Goal: Information Seeking & Learning: Find contact information

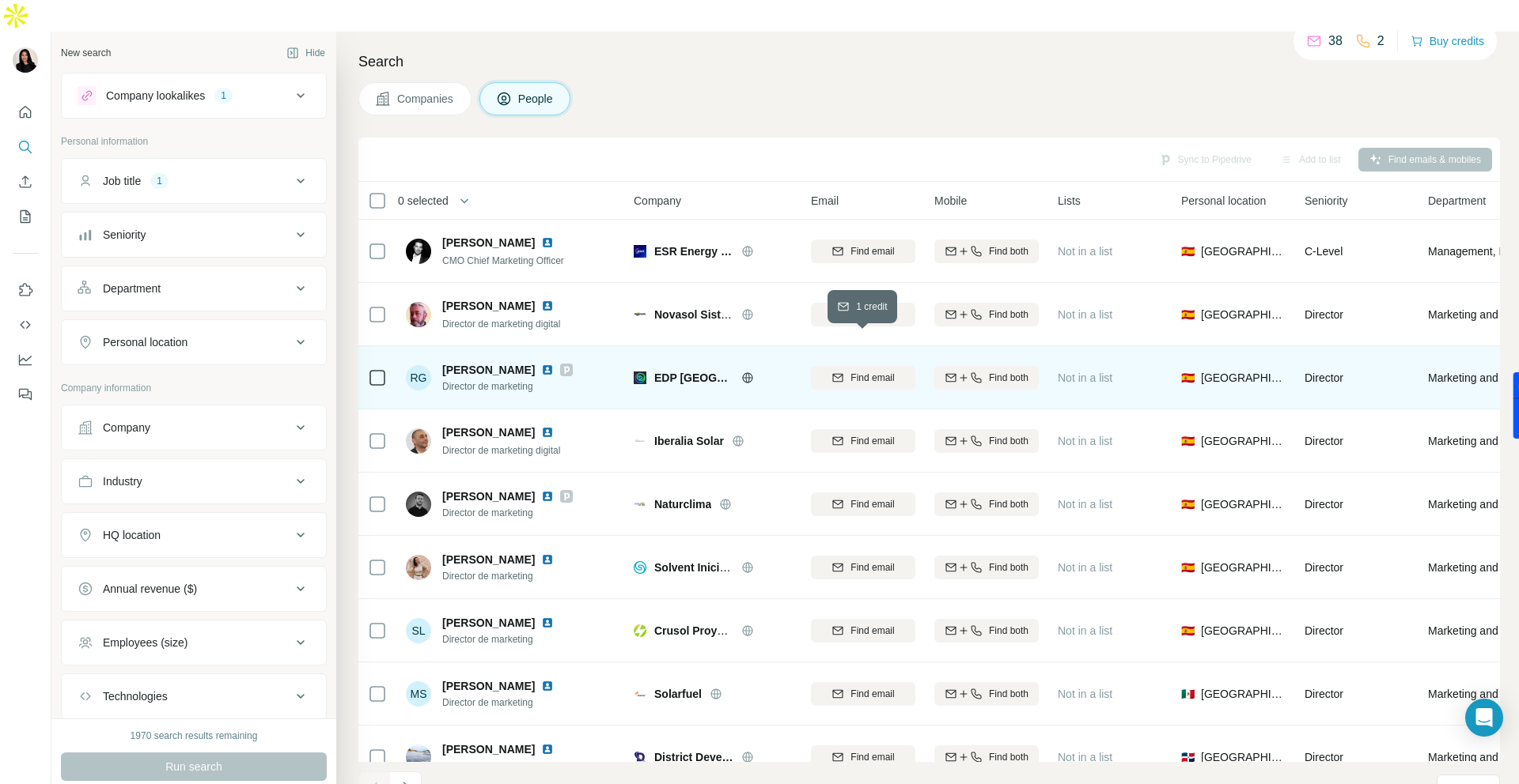
click at [876, 371] on span "Find email" at bounding box center [872, 378] width 43 height 14
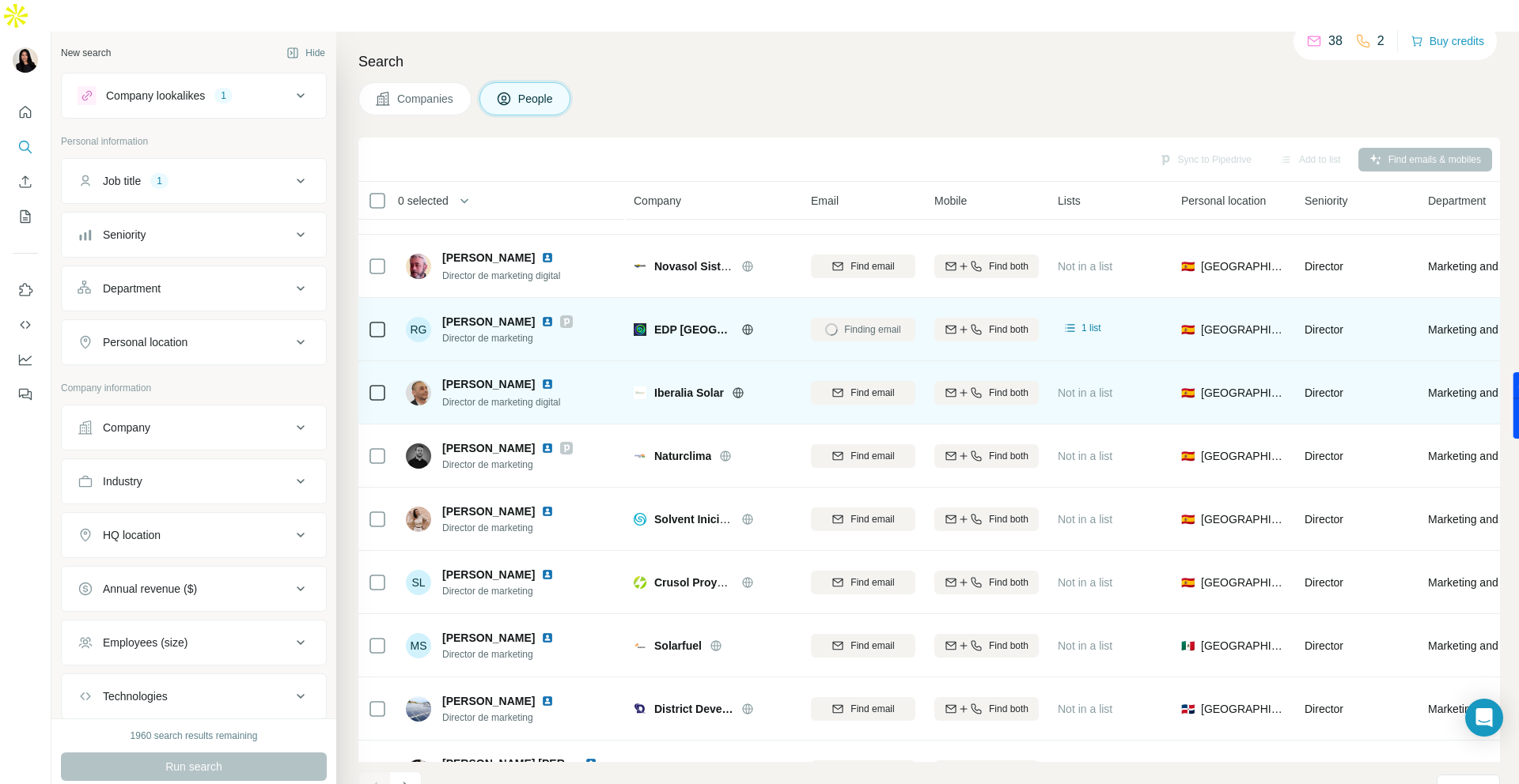
scroll to position [55, 0]
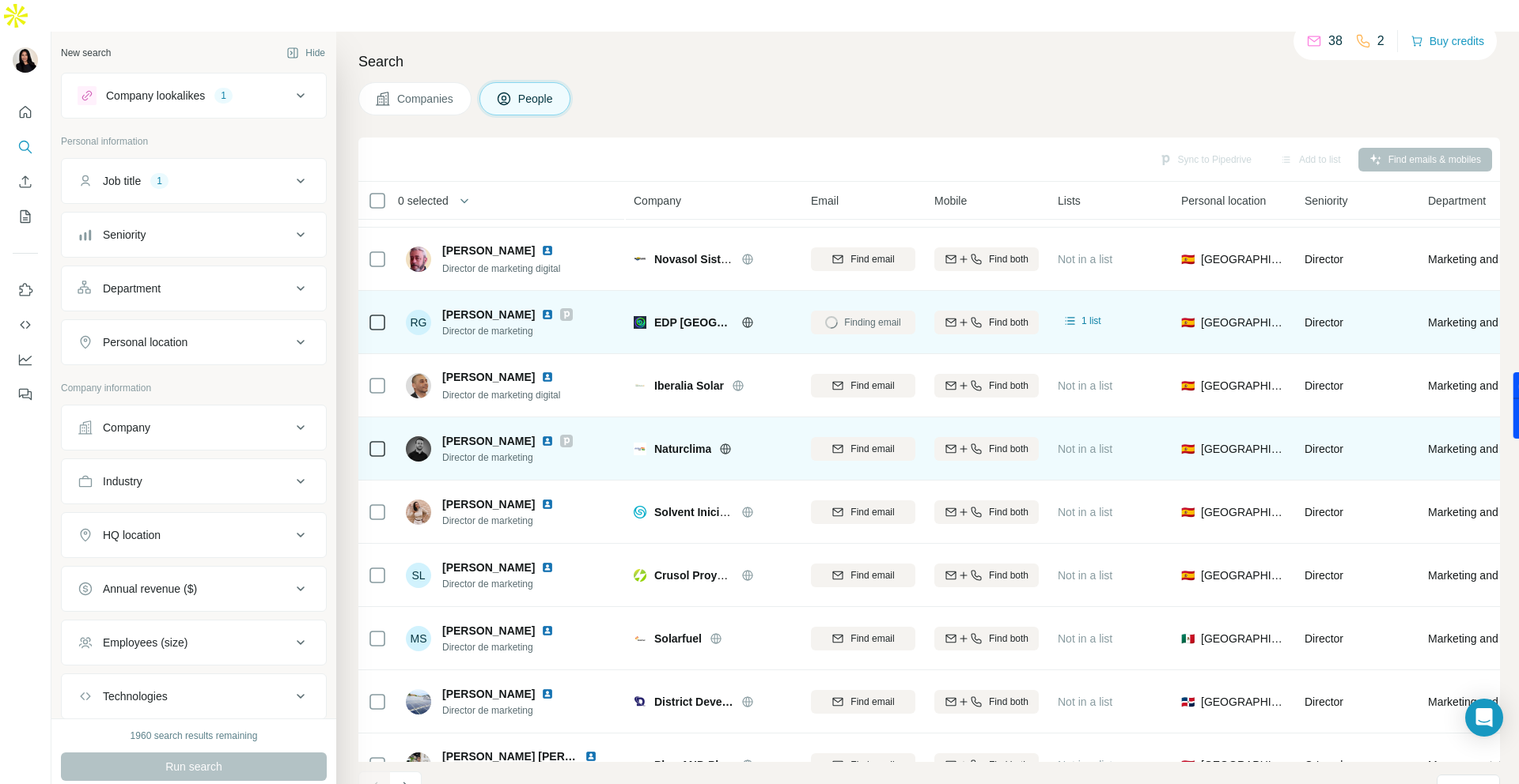
click at [727, 443] on icon at bounding box center [725, 449] width 13 height 13
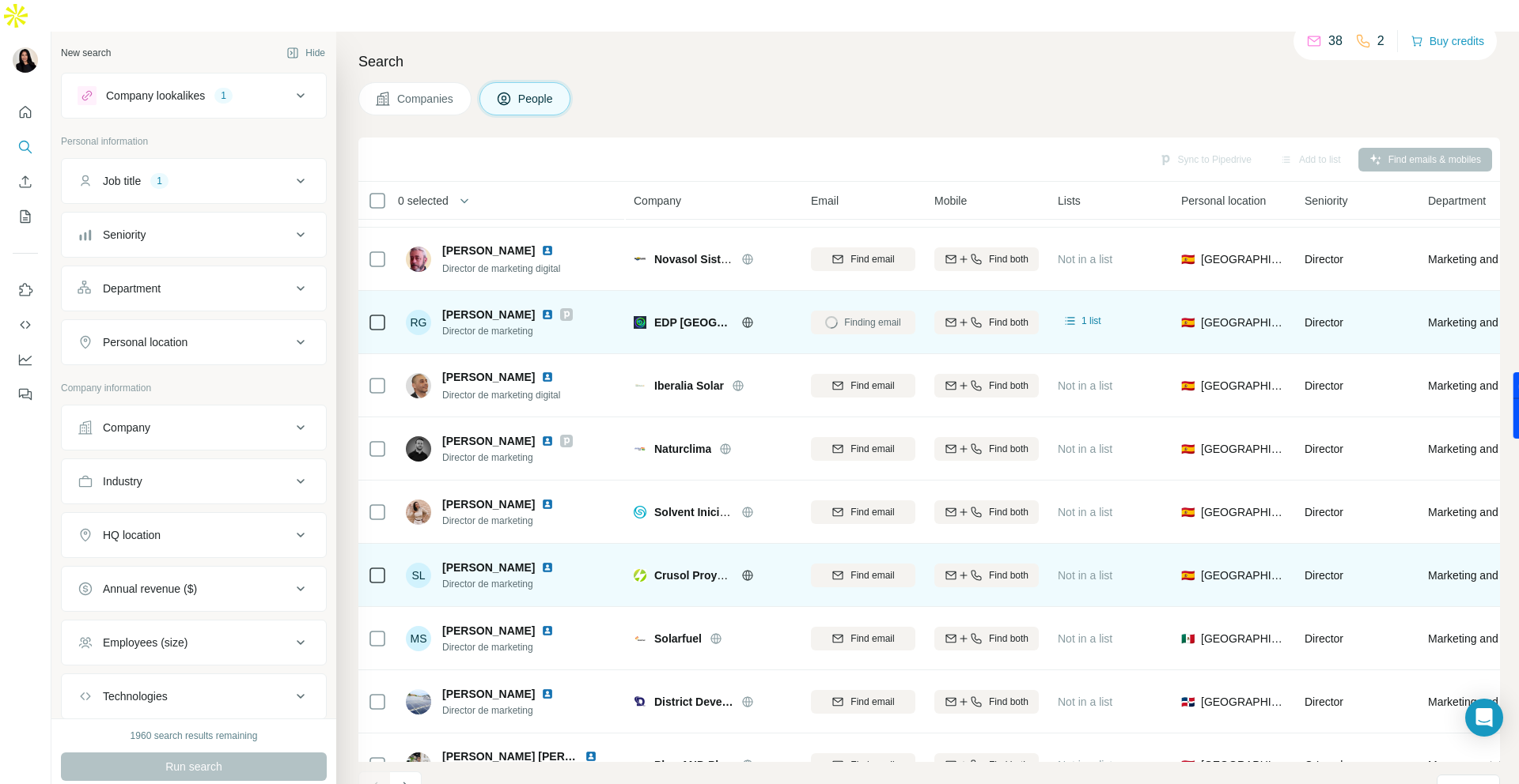
click at [751, 570] on icon at bounding box center [747, 575] width 10 height 10
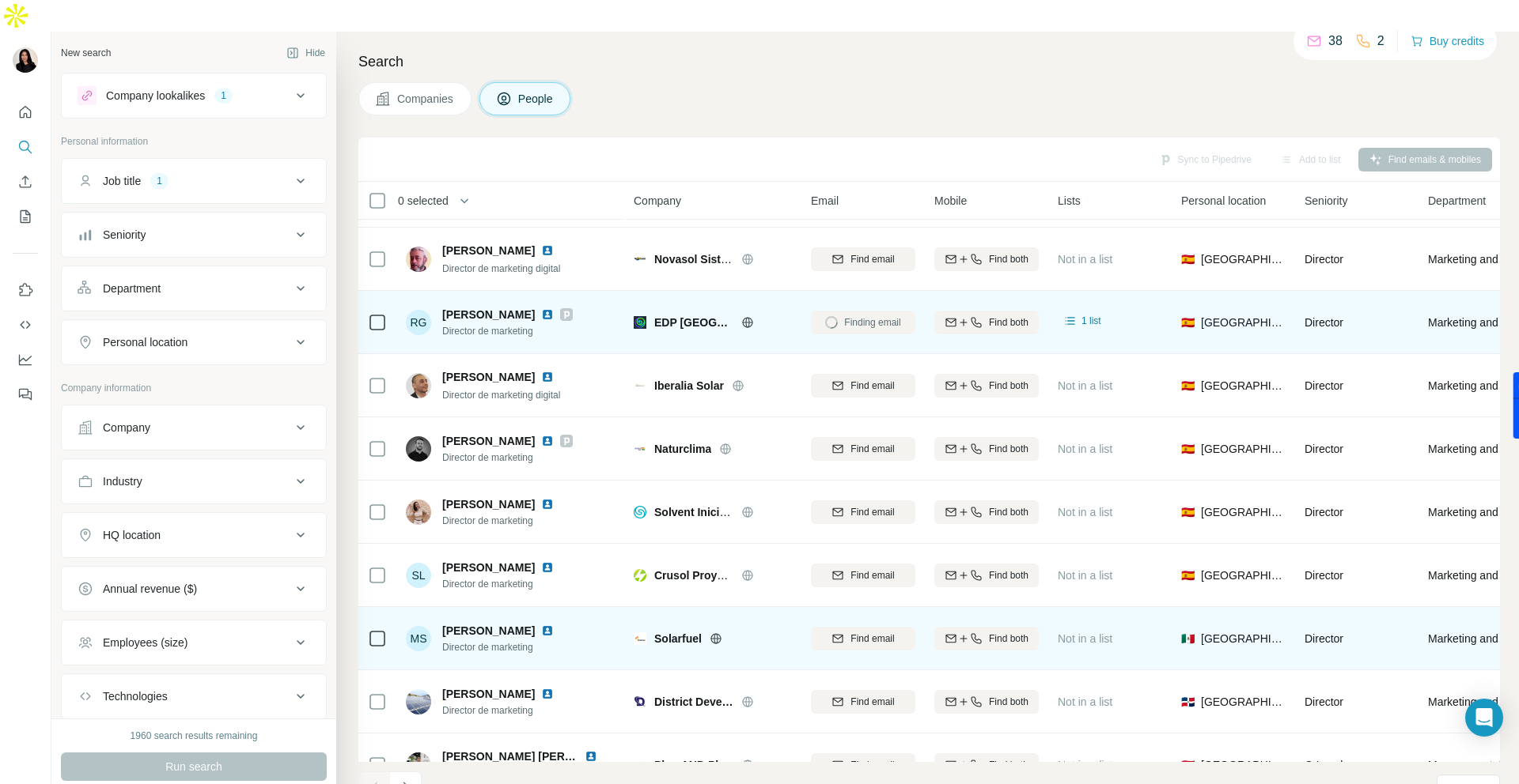
click at [715, 633] on icon at bounding box center [716, 639] width 13 height 13
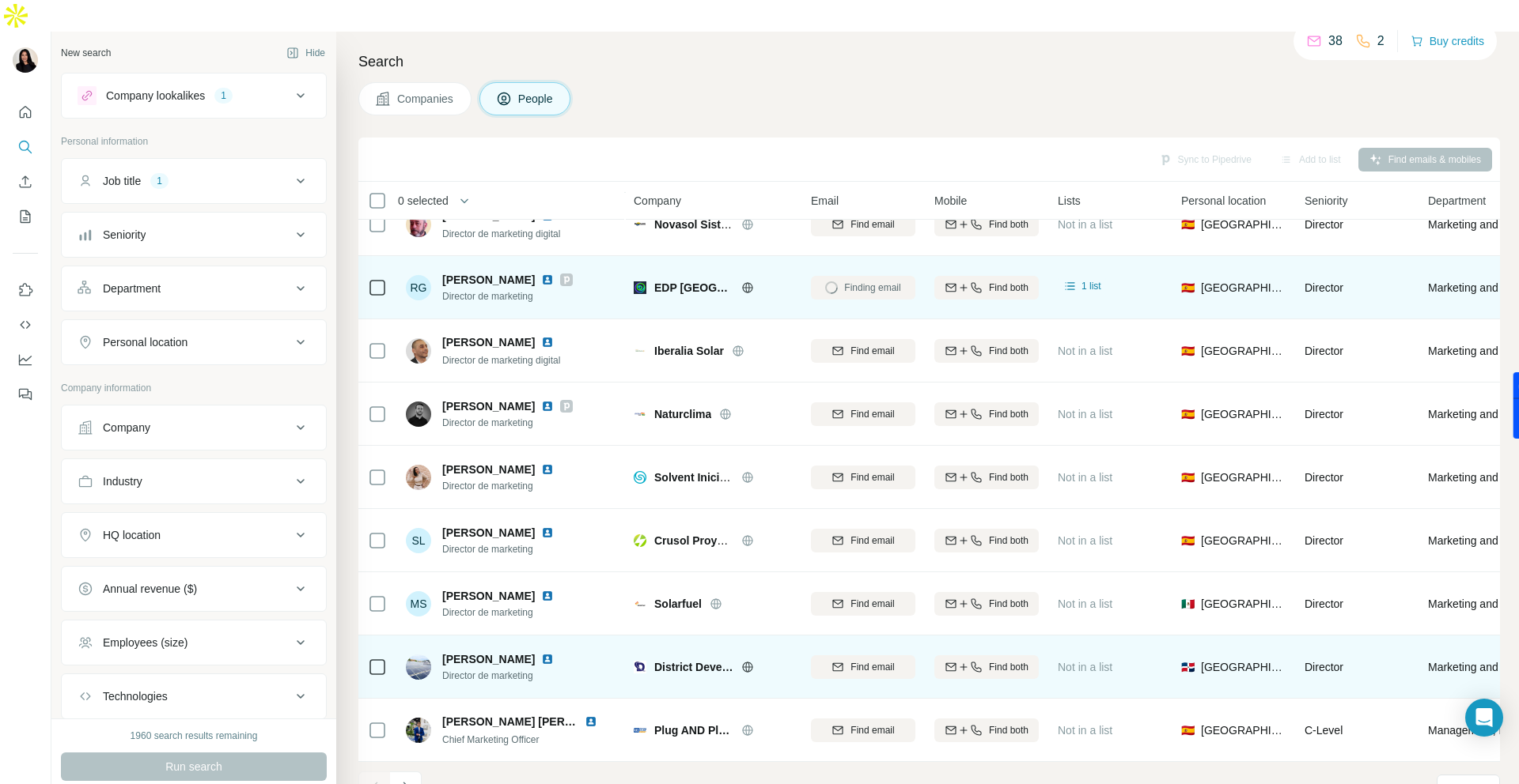
scroll to position [99, 0]
click at [751, 661] on icon at bounding box center [747, 667] width 13 height 13
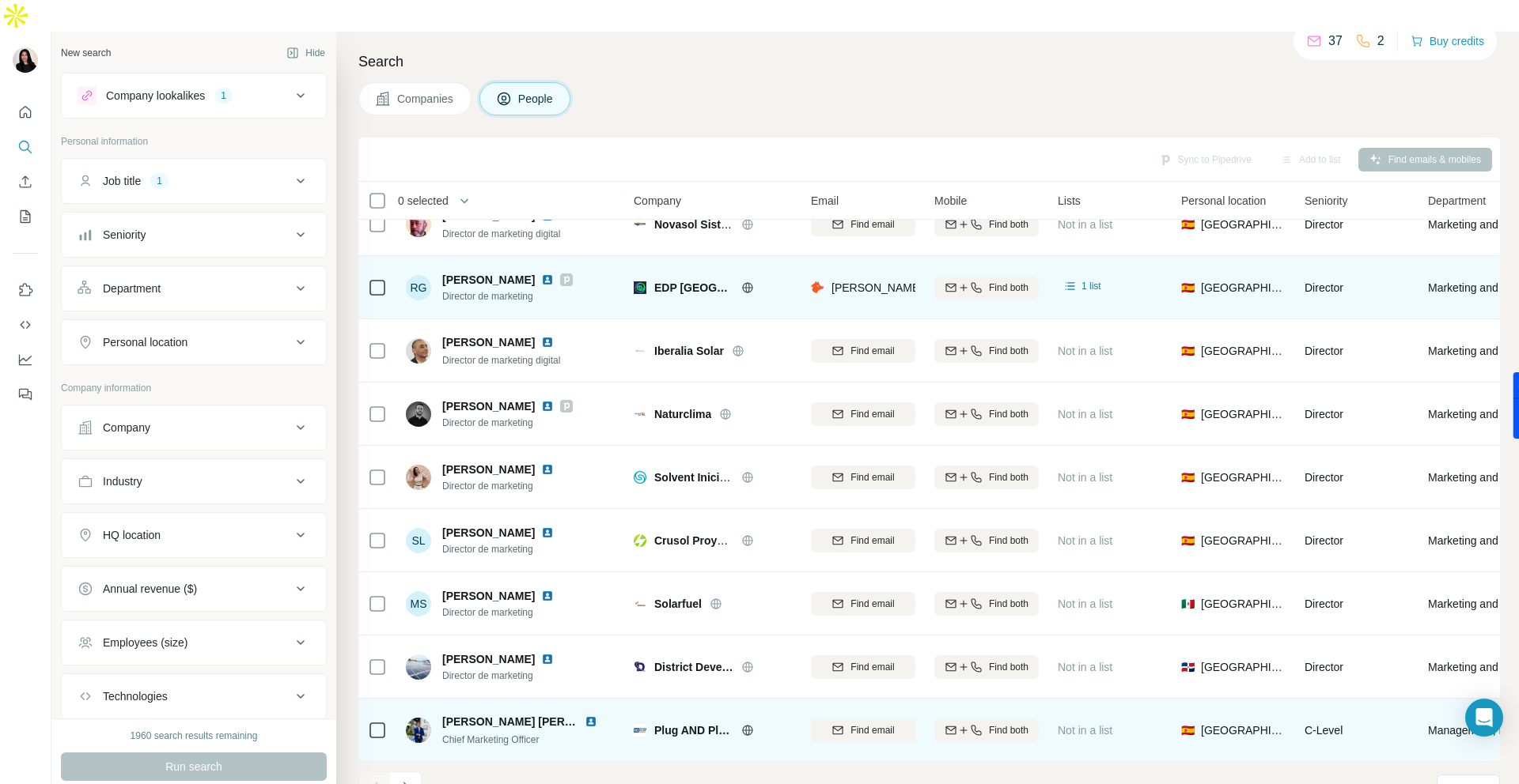
click at [747, 724] on icon at bounding box center [747, 730] width 13 height 13
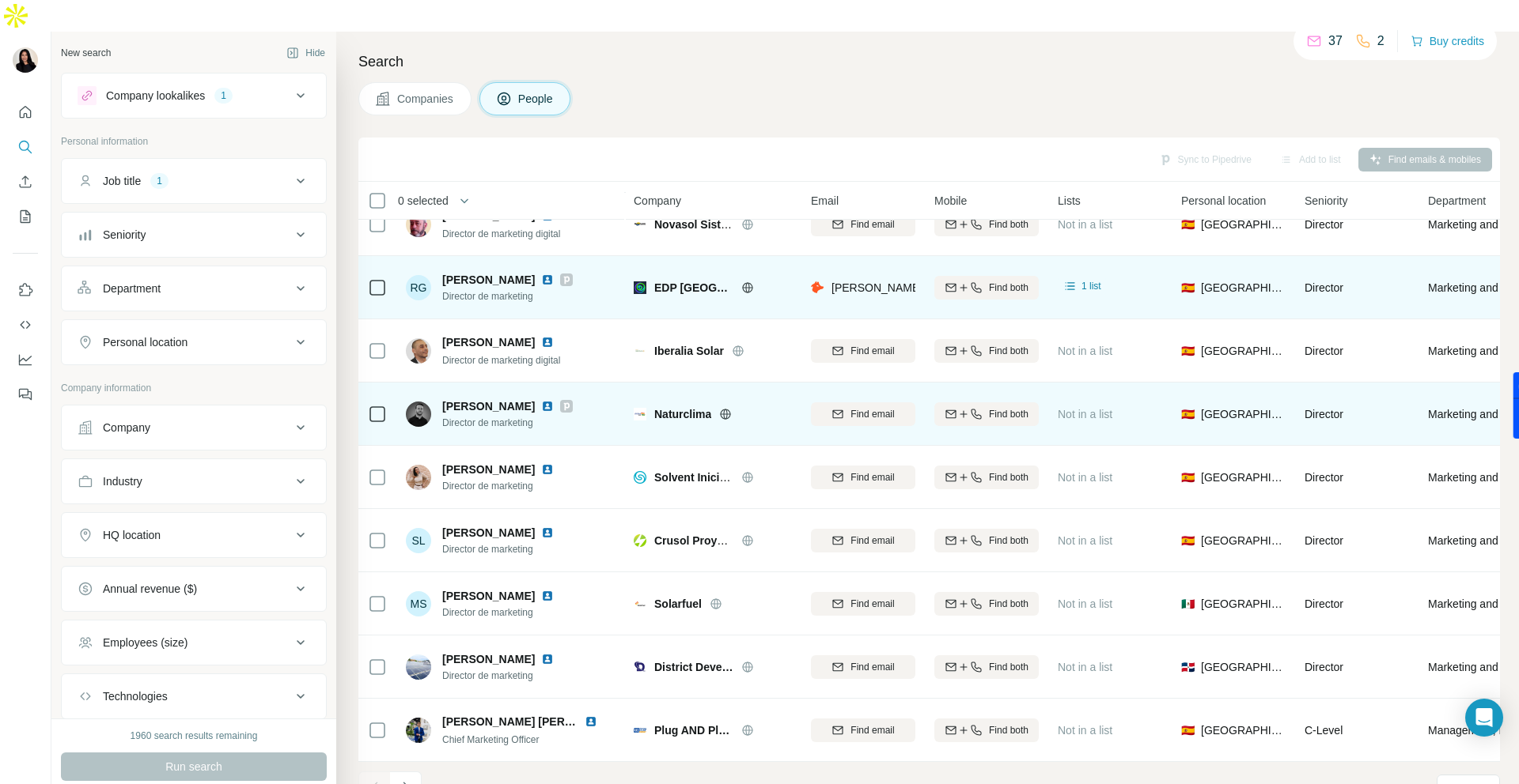
click at [729, 408] on icon at bounding box center [725, 413] width 10 height 10
click at [876, 407] on span "Find email" at bounding box center [872, 414] width 43 height 14
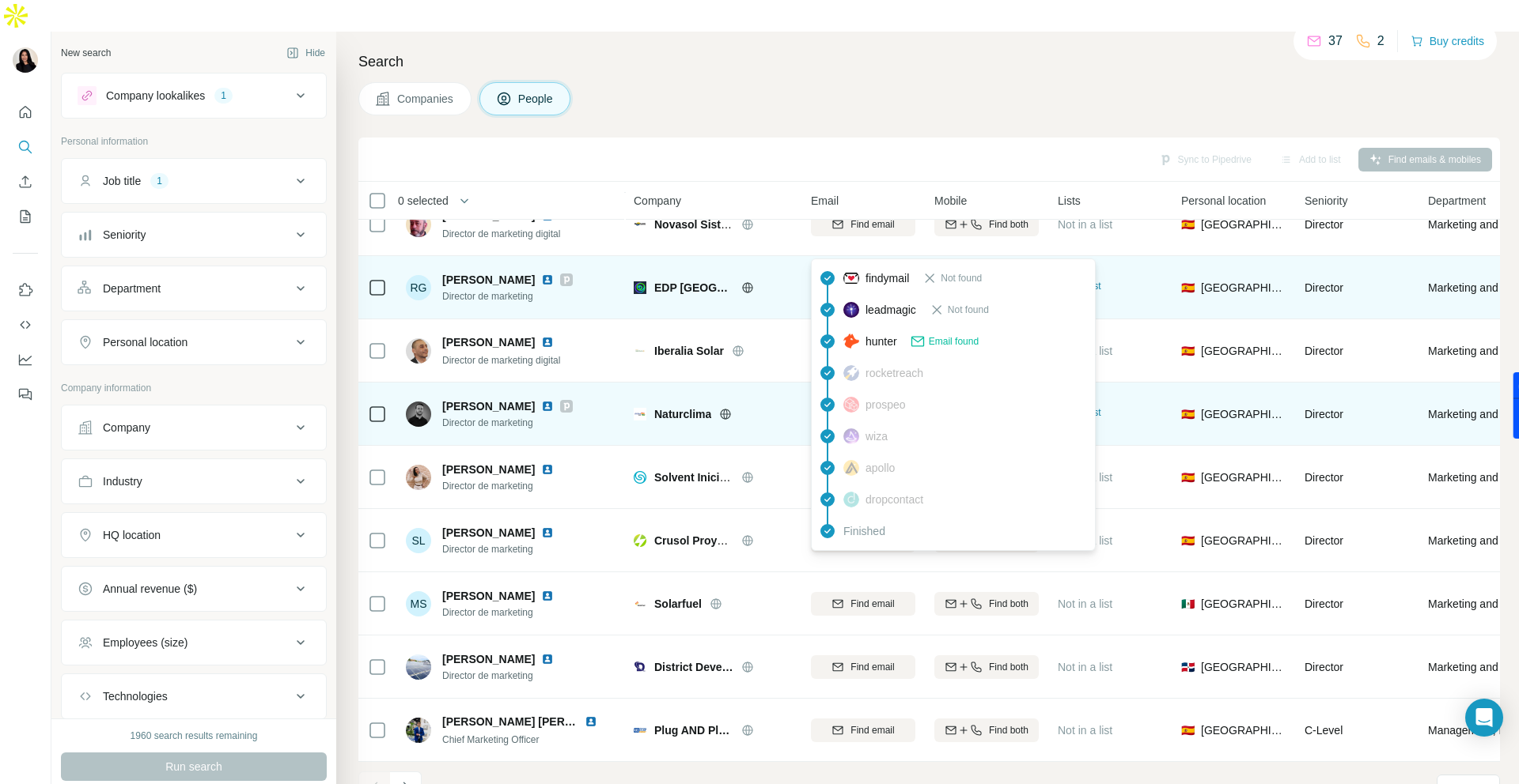
click at [961, 343] on span "Email found" at bounding box center [953, 342] width 50 height 14
drag, startPoint x: 833, startPoint y: 247, endPoint x: 888, endPoint y: 249, distance: 55.0
click at [888, 281] on span "[PERSON_NAME][EMAIL_ADDRESS][PERSON_NAME][DOMAIN_NAME]" at bounding box center [1017, 287] width 370 height 13
click at [905, 281] on span "[PERSON_NAME][EMAIL_ADDRESS][PERSON_NAME][DOMAIN_NAME]" at bounding box center [1017, 287] width 370 height 13
click at [869, 281] on span "[PERSON_NAME][EMAIL_ADDRESS][PERSON_NAME][DOMAIN_NAME]" at bounding box center [1017, 287] width 370 height 13
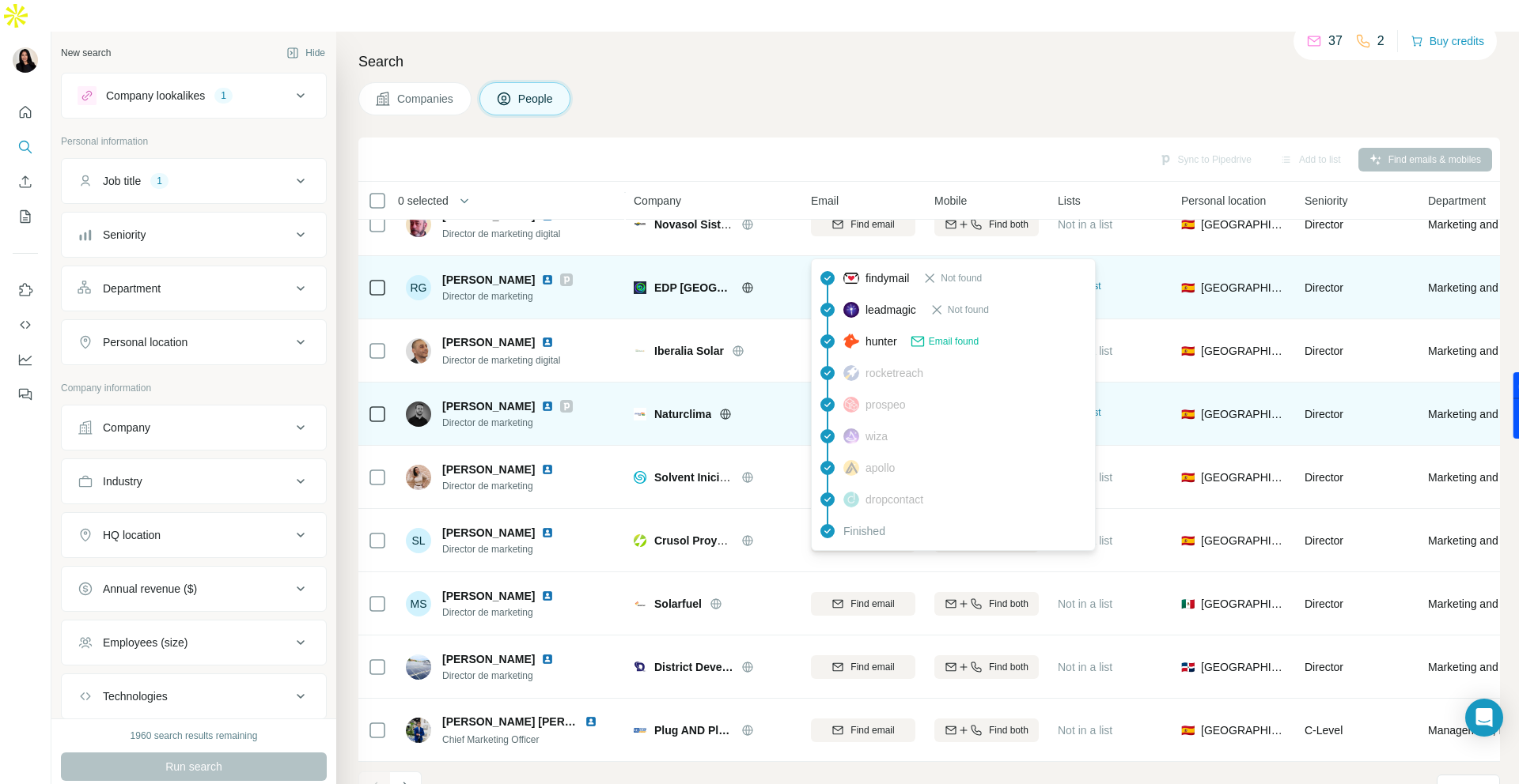
click at [869, 281] on span "[PERSON_NAME][EMAIL_ADDRESS][PERSON_NAME][DOMAIN_NAME]" at bounding box center [1017, 287] width 370 height 13
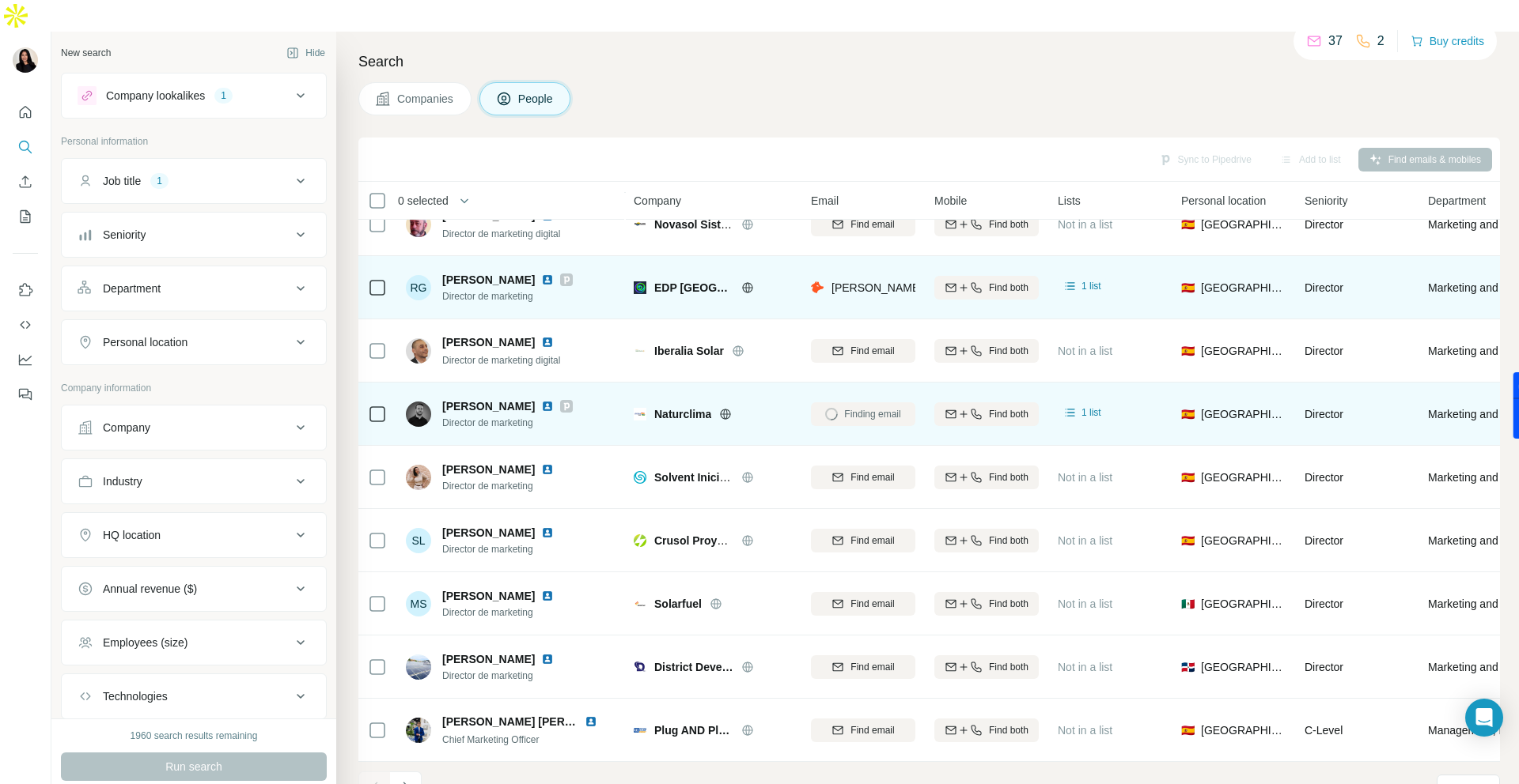
click at [490, 272] on span "[PERSON_NAME]" at bounding box center [489, 280] width 93 height 16
click at [364, 256] on td at bounding box center [377, 287] width 38 height 63
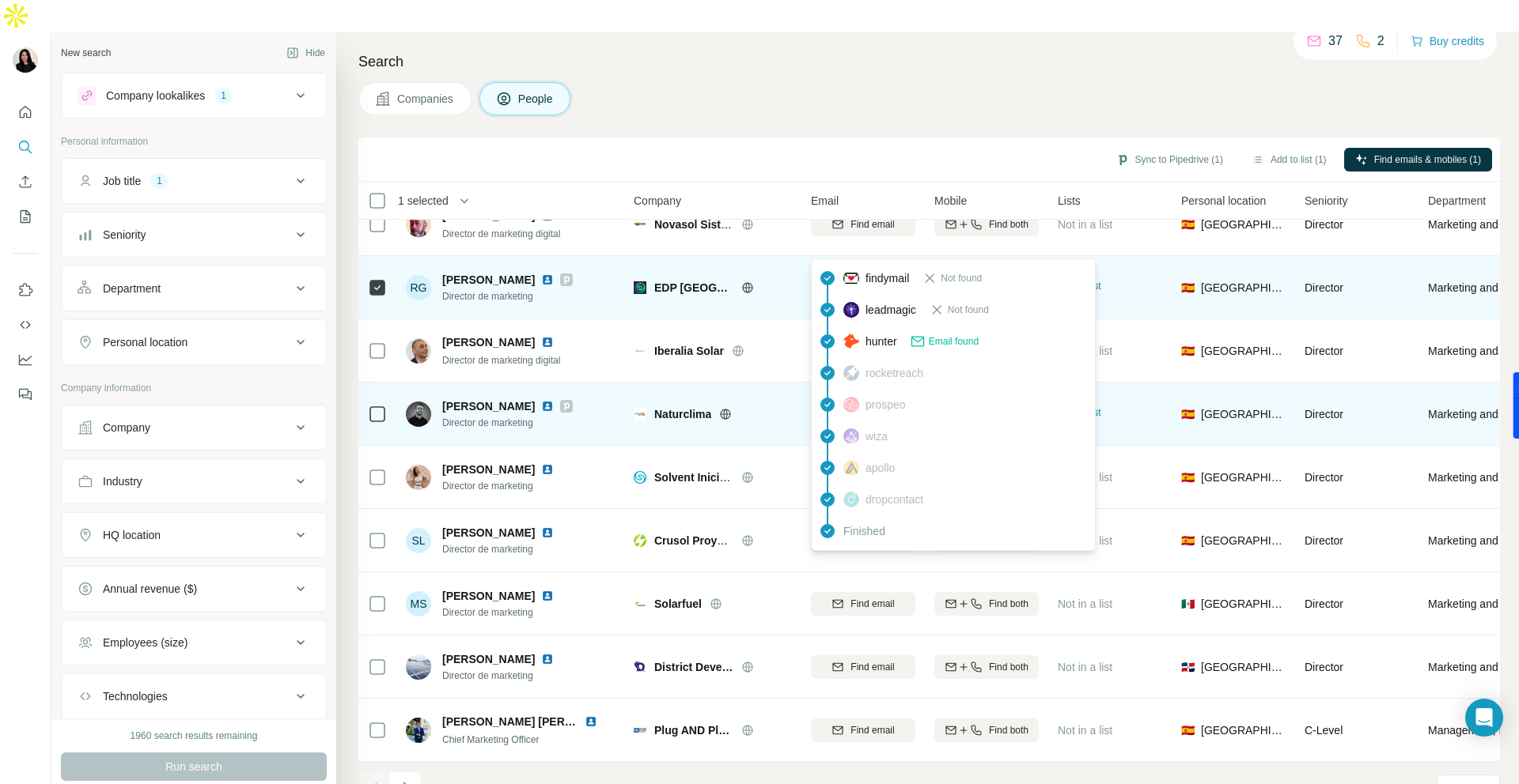
click at [879, 281] on span "[PERSON_NAME][EMAIL_ADDRESS][PERSON_NAME][DOMAIN_NAME]" at bounding box center [1017, 287] width 370 height 13
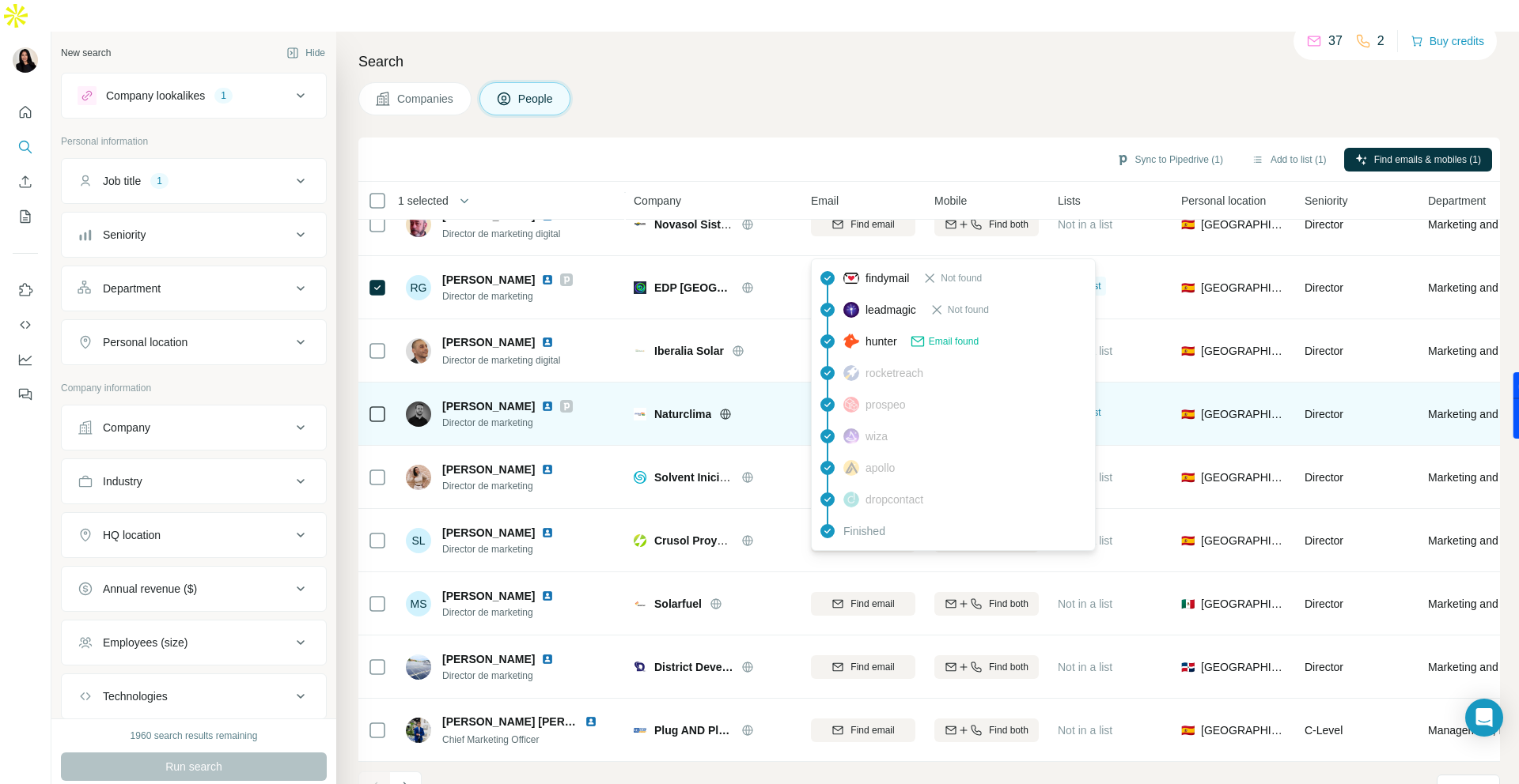
click at [870, 336] on span "hunter" at bounding box center [880, 342] width 31 height 16
click at [954, 342] on span "Email found" at bounding box center [953, 342] width 50 height 14
